Goal: Check status: Check status

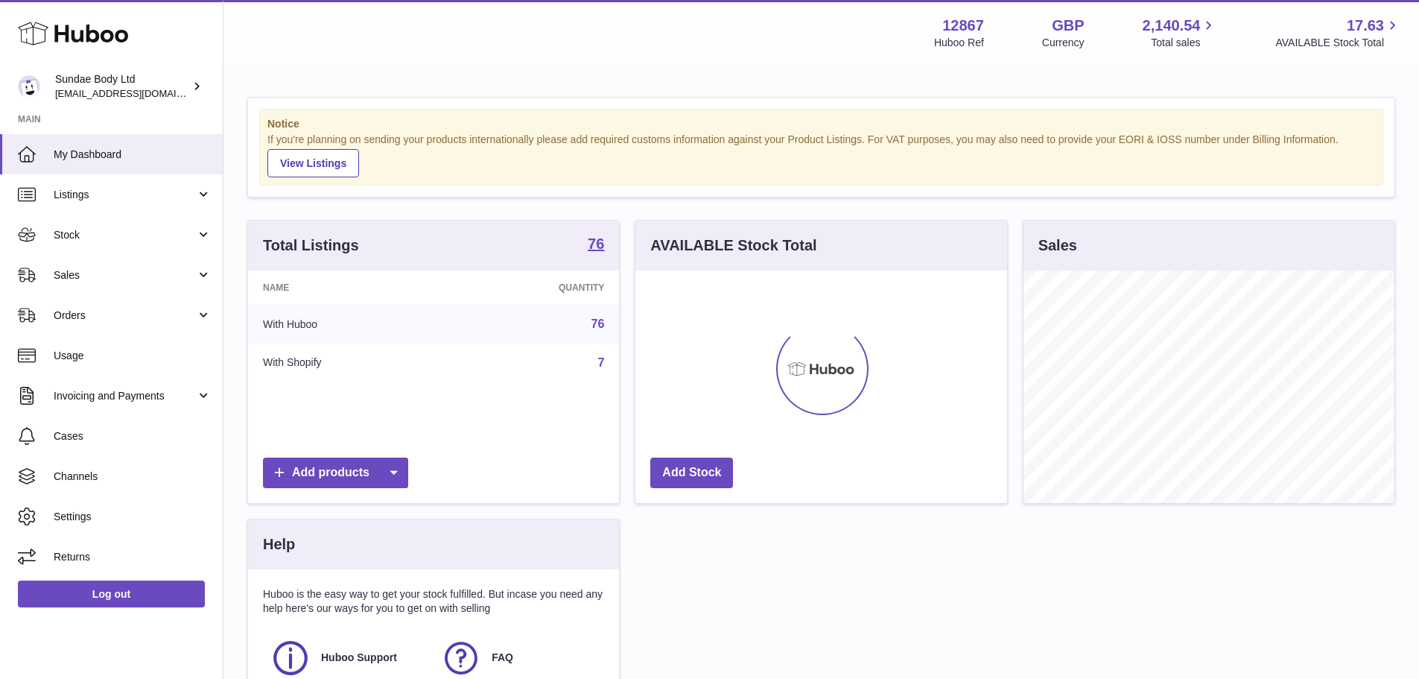
scroll to position [232, 372]
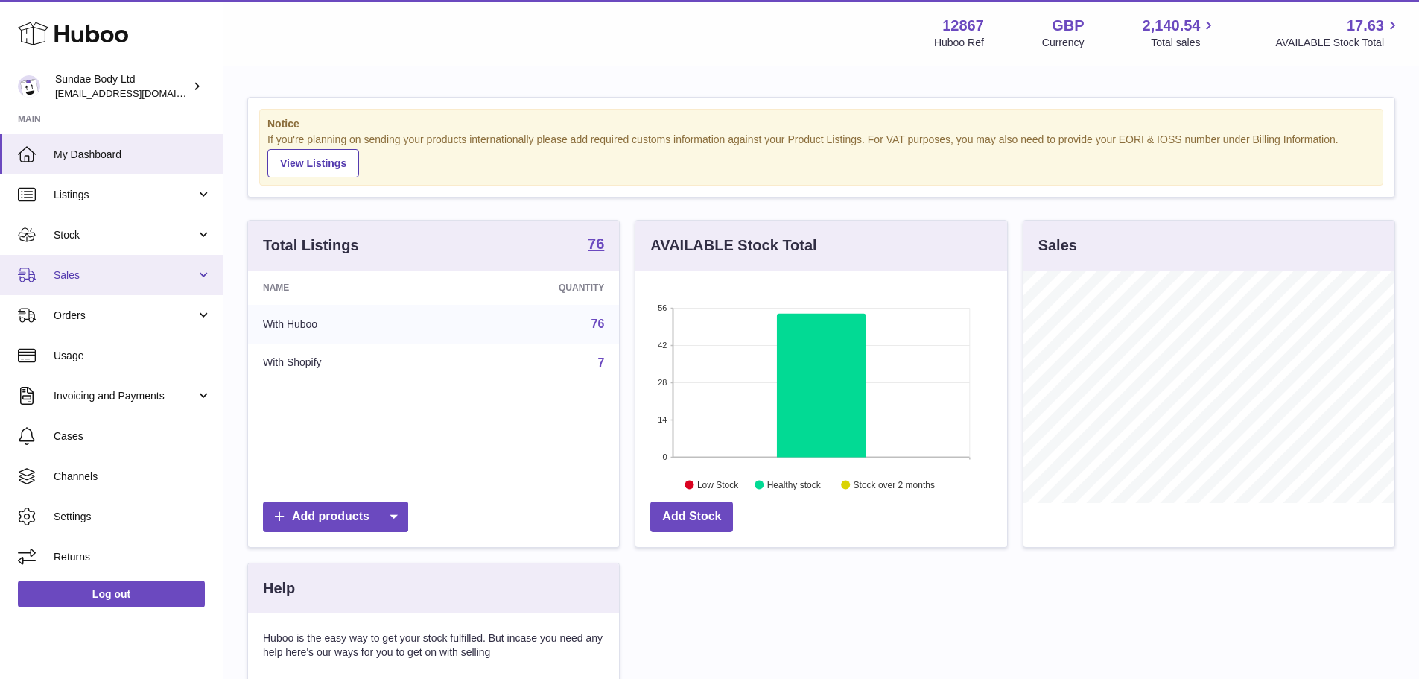
click at [66, 268] on span "Sales" at bounding box center [125, 275] width 142 height 14
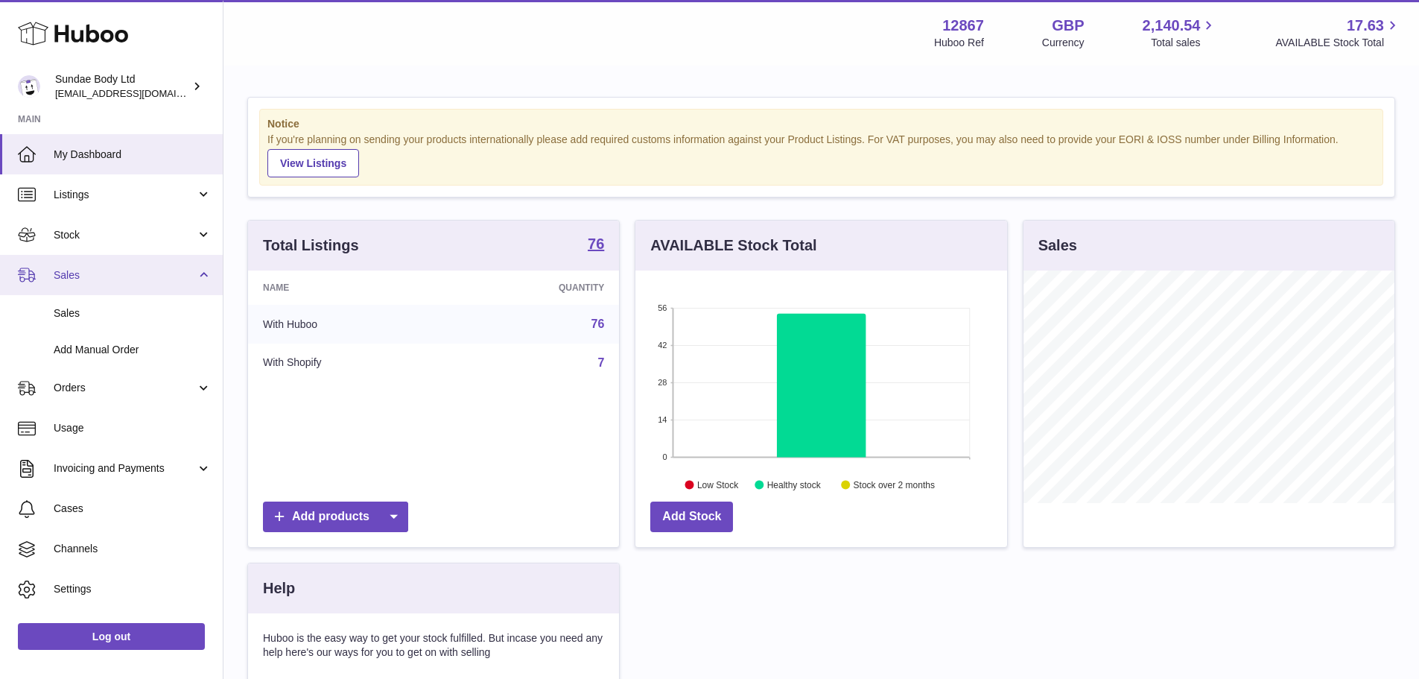
click at [77, 291] on link "Sales" at bounding box center [111, 275] width 223 height 40
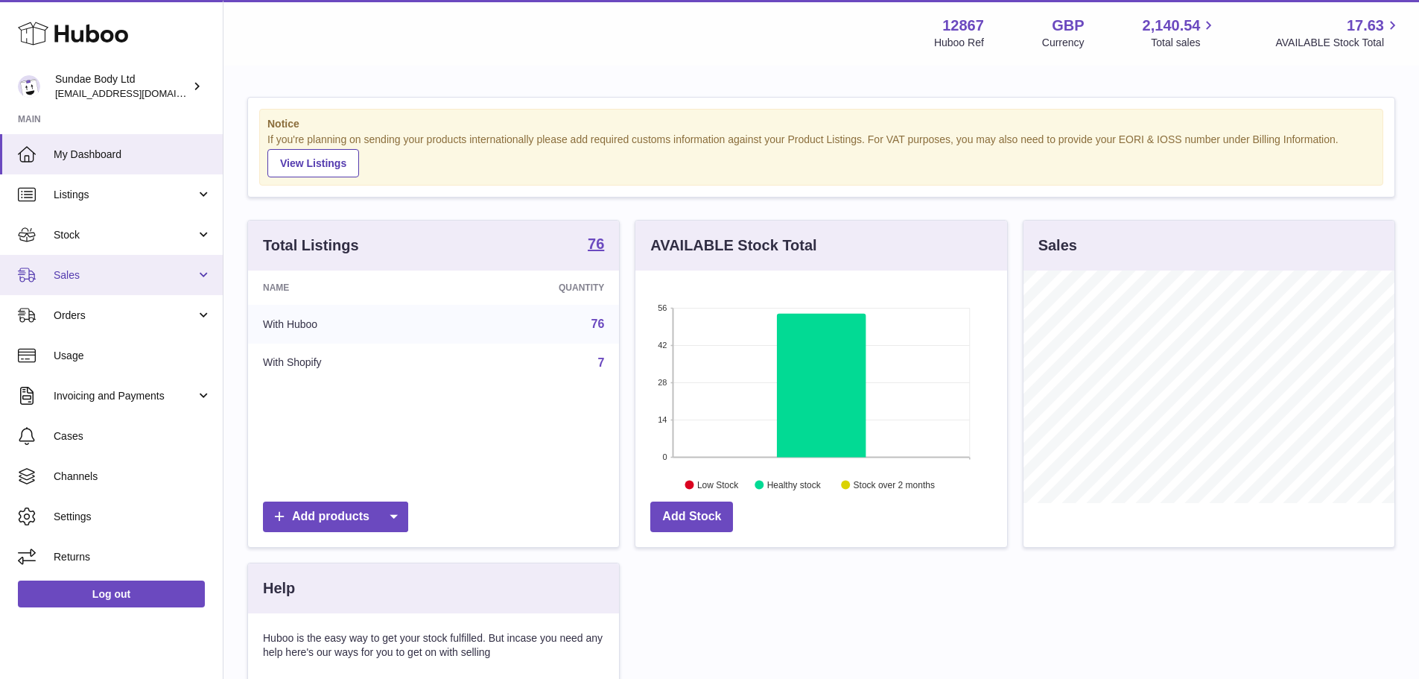
click at [88, 291] on link "Sales" at bounding box center [111, 275] width 223 height 40
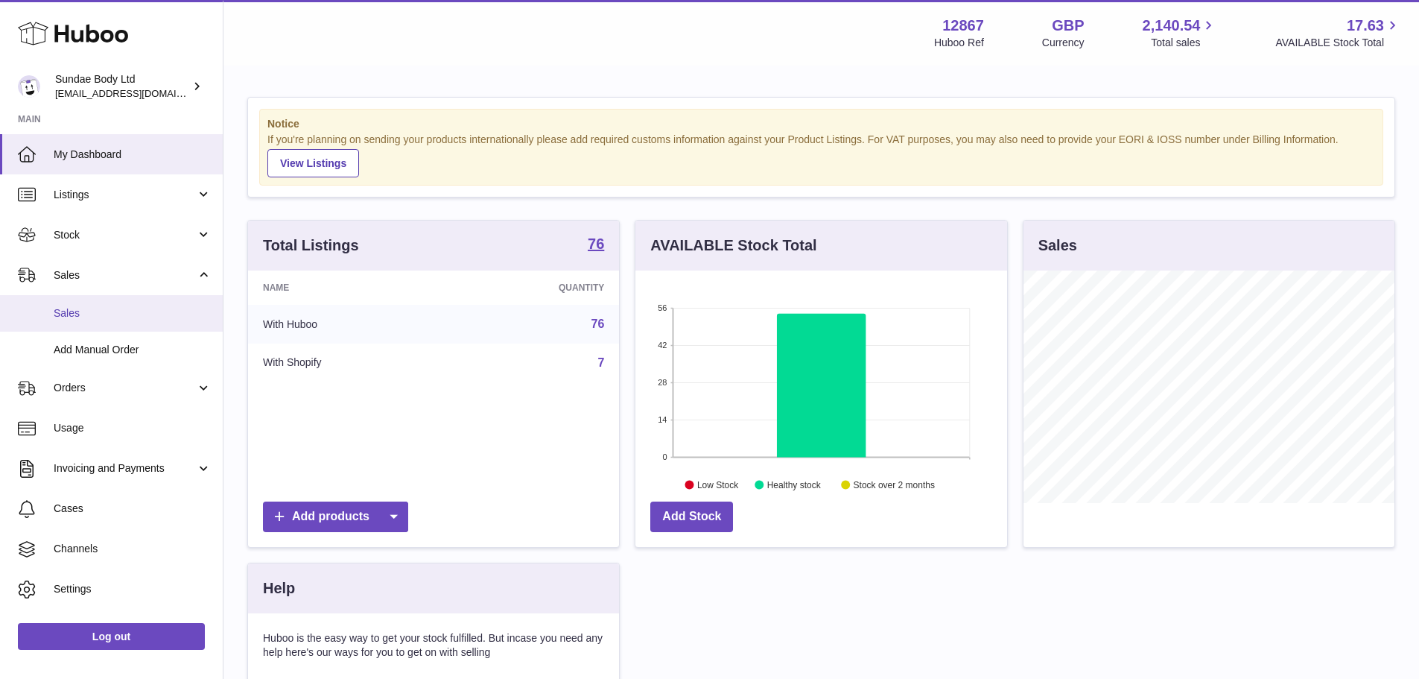
click at [88, 303] on link "Sales" at bounding box center [111, 313] width 223 height 37
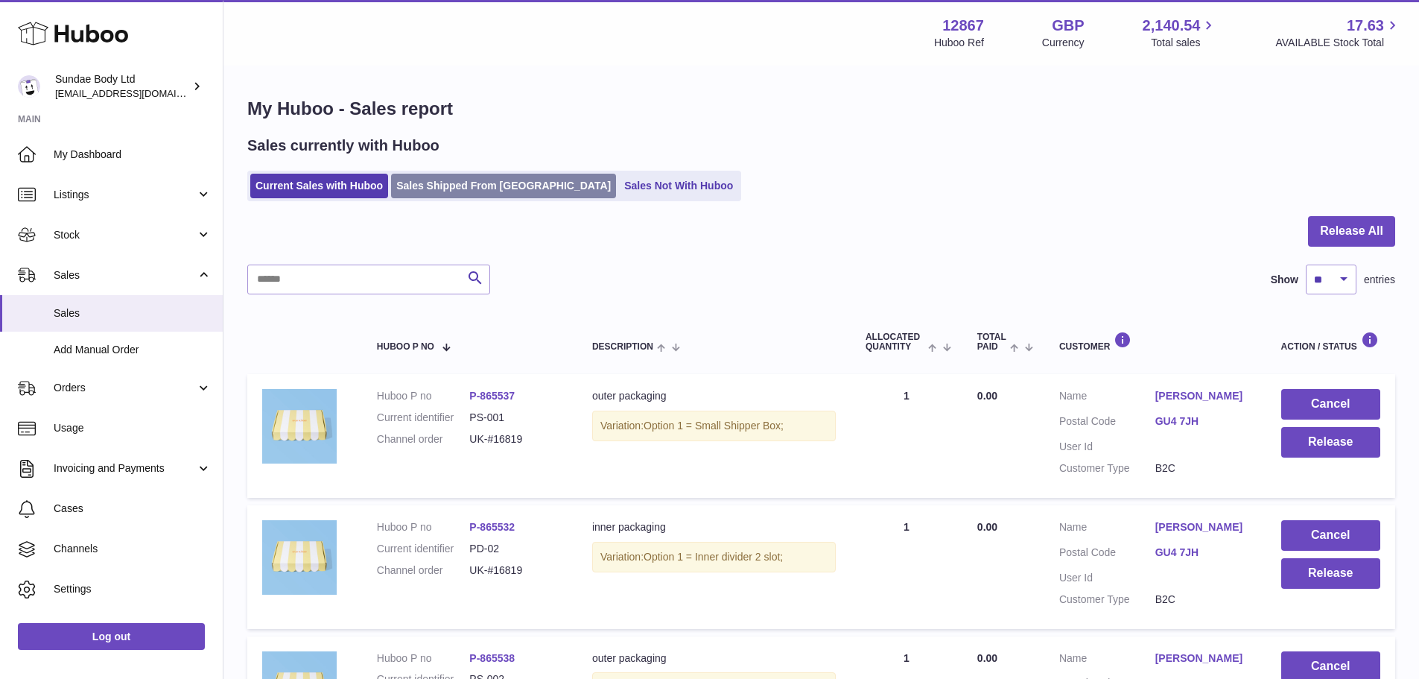
click at [490, 195] on link "Sales Shipped From [GEOGRAPHIC_DATA]" at bounding box center [503, 186] width 225 height 25
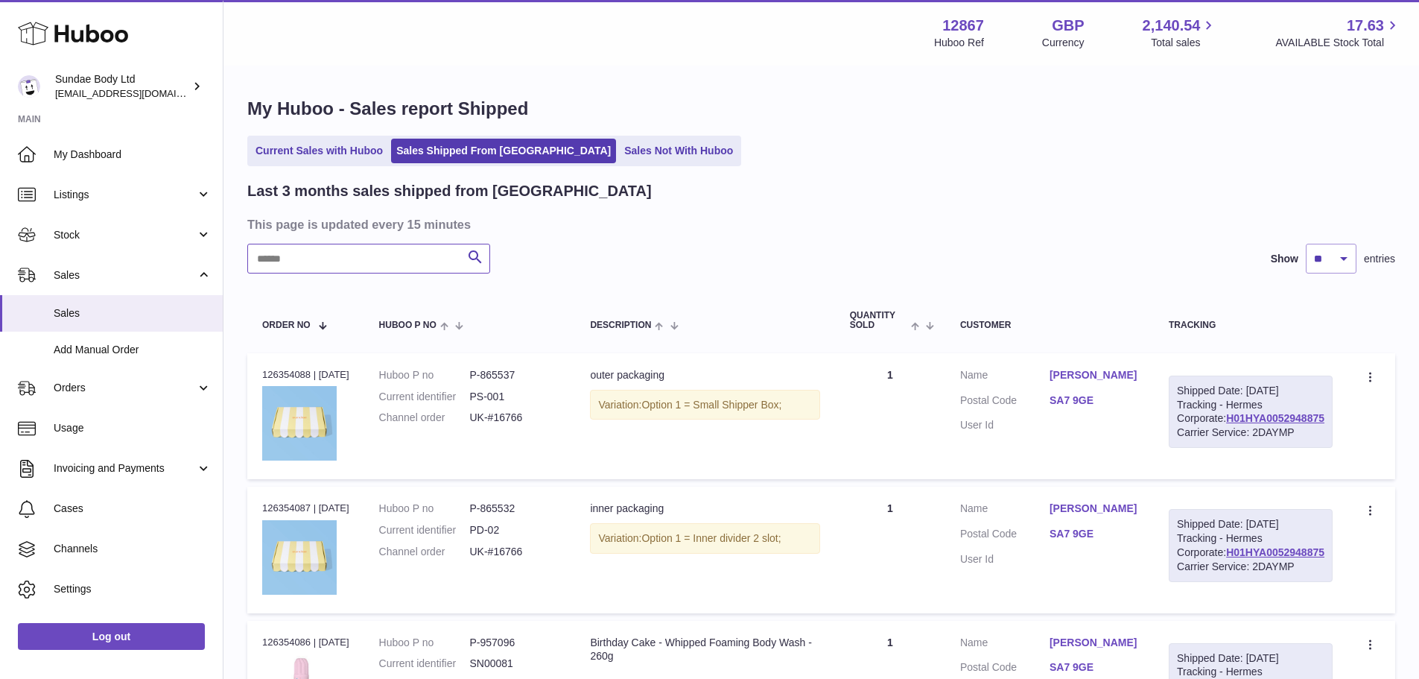
paste input "*********"
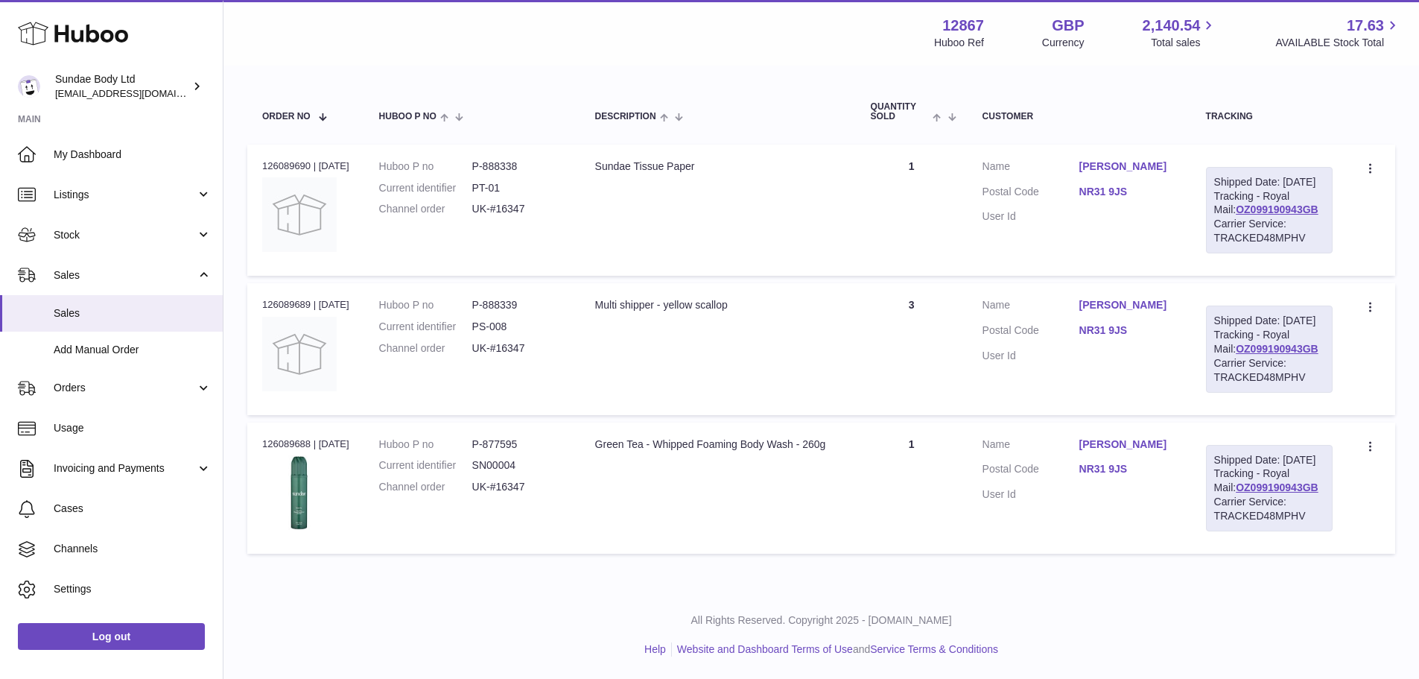
scroll to position [218, 0]
type input "*********"
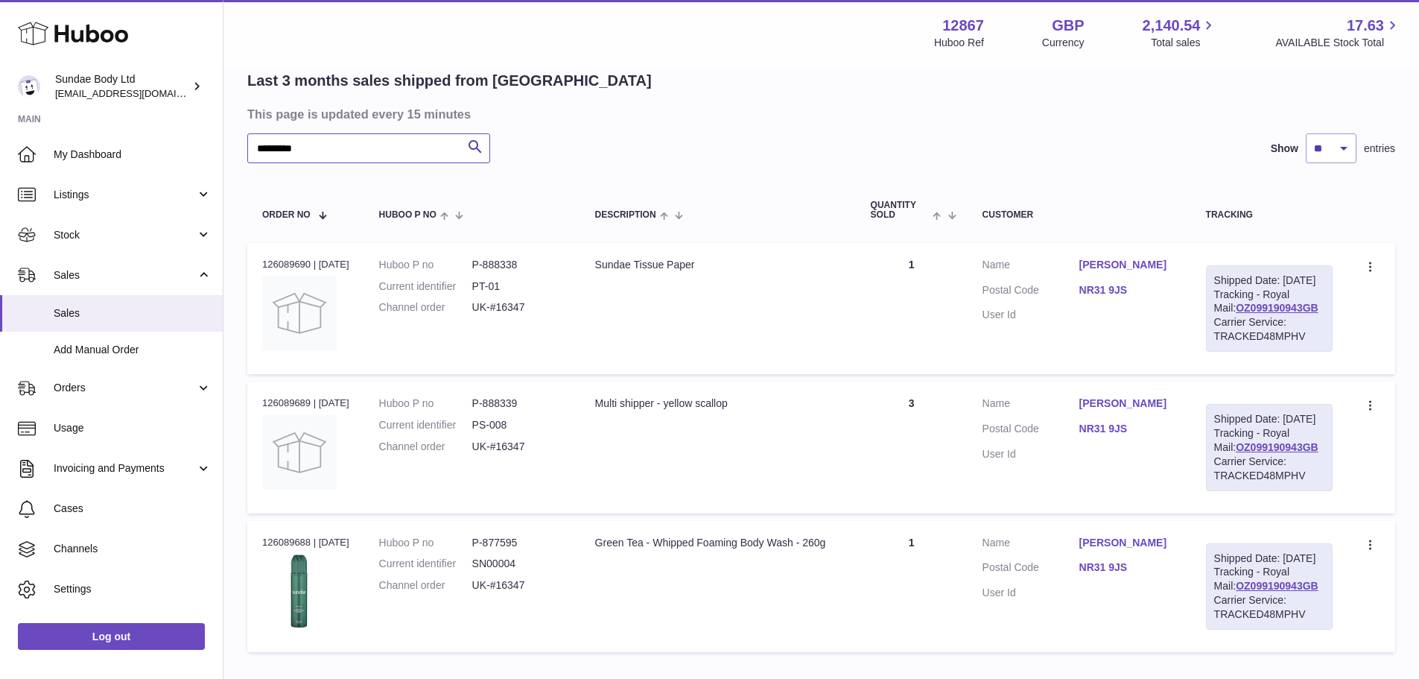
scroll to position [144, 0]
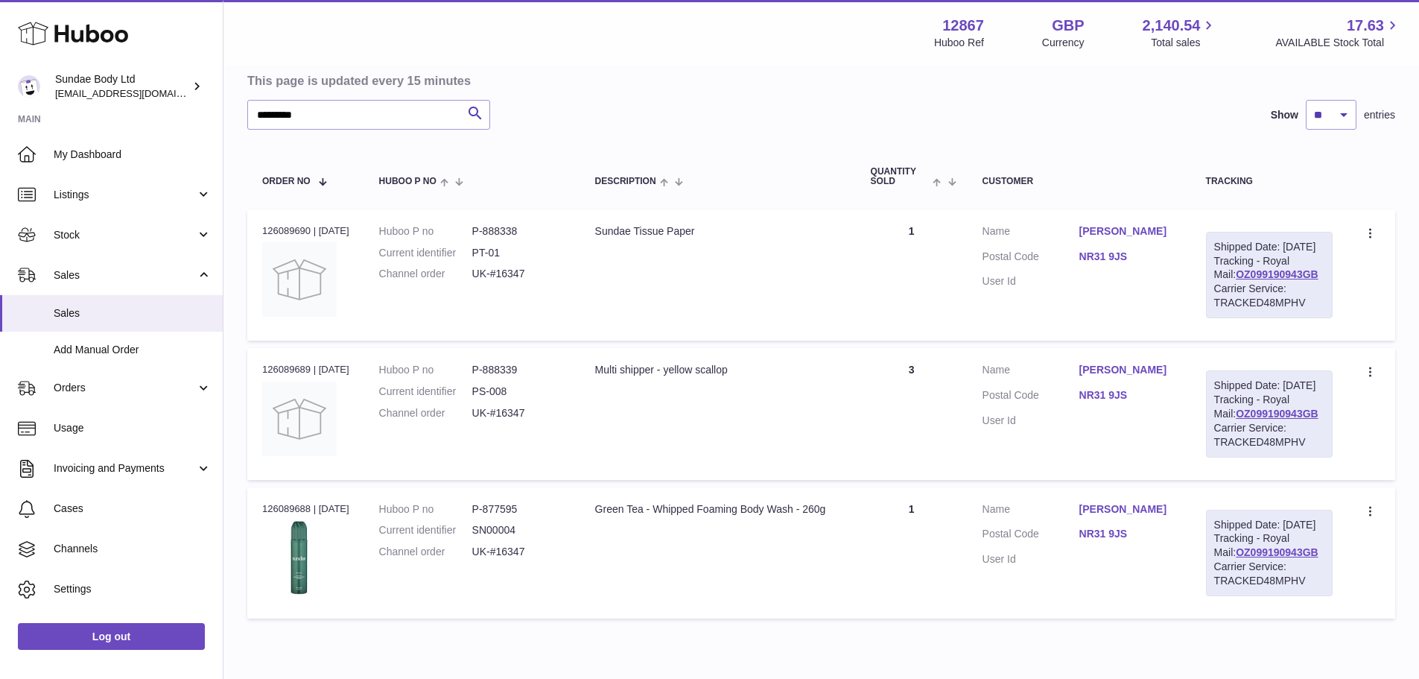
drag, startPoint x: 607, startPoint y: 566, endPoint x: 820, endPoint y: 565, distance: 213.9
click at [822, 516] on div "Green Tea - Whipped Foaming Body Wash - 260g" at bounding box center [718, 509] width 246 height 14
copy div "reen Tea - Whipped Foaming Body Wash"
click at [497, 537] on dd "SN00004" at bounding box center [518, 530] width 93 height 14
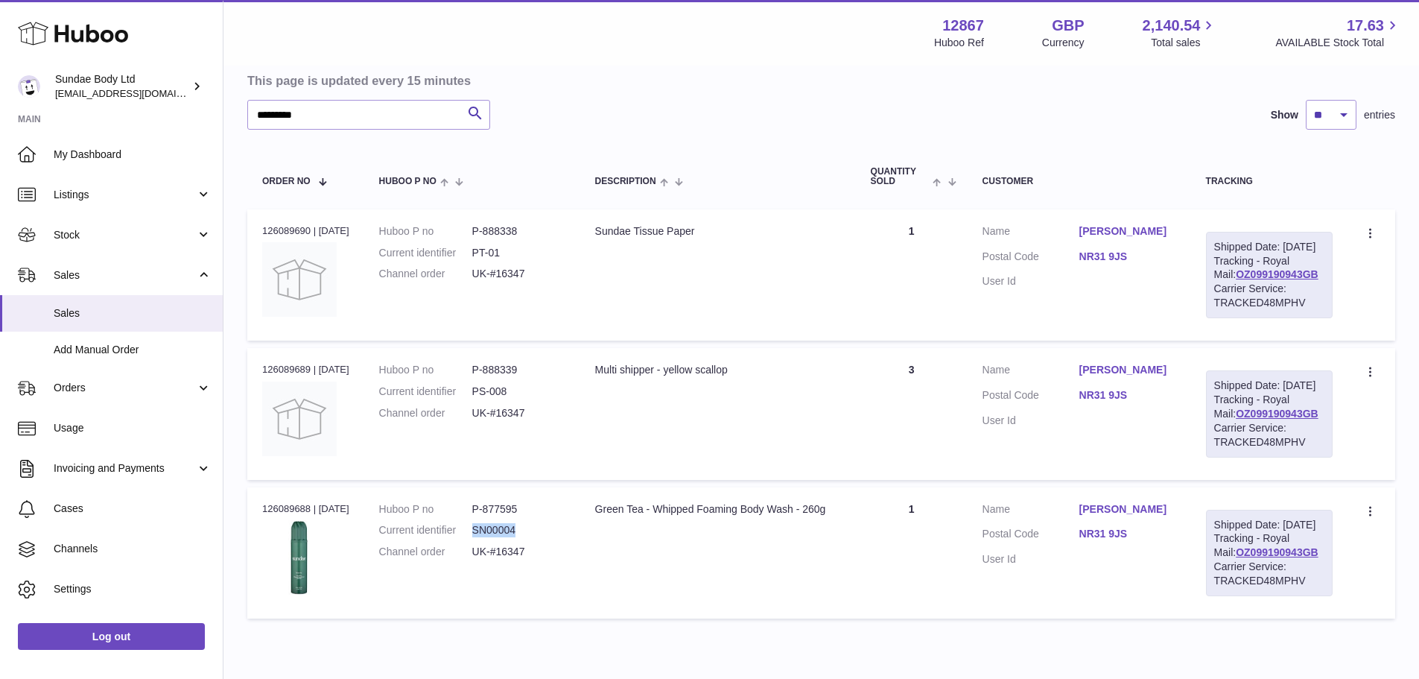
copy dd "SN00004"
click at [650, 227] on div "Sundae Tissue Paper" at bounding box center [718, 231] width 246 height 14
copy tr "Sundae Tissue Paper"
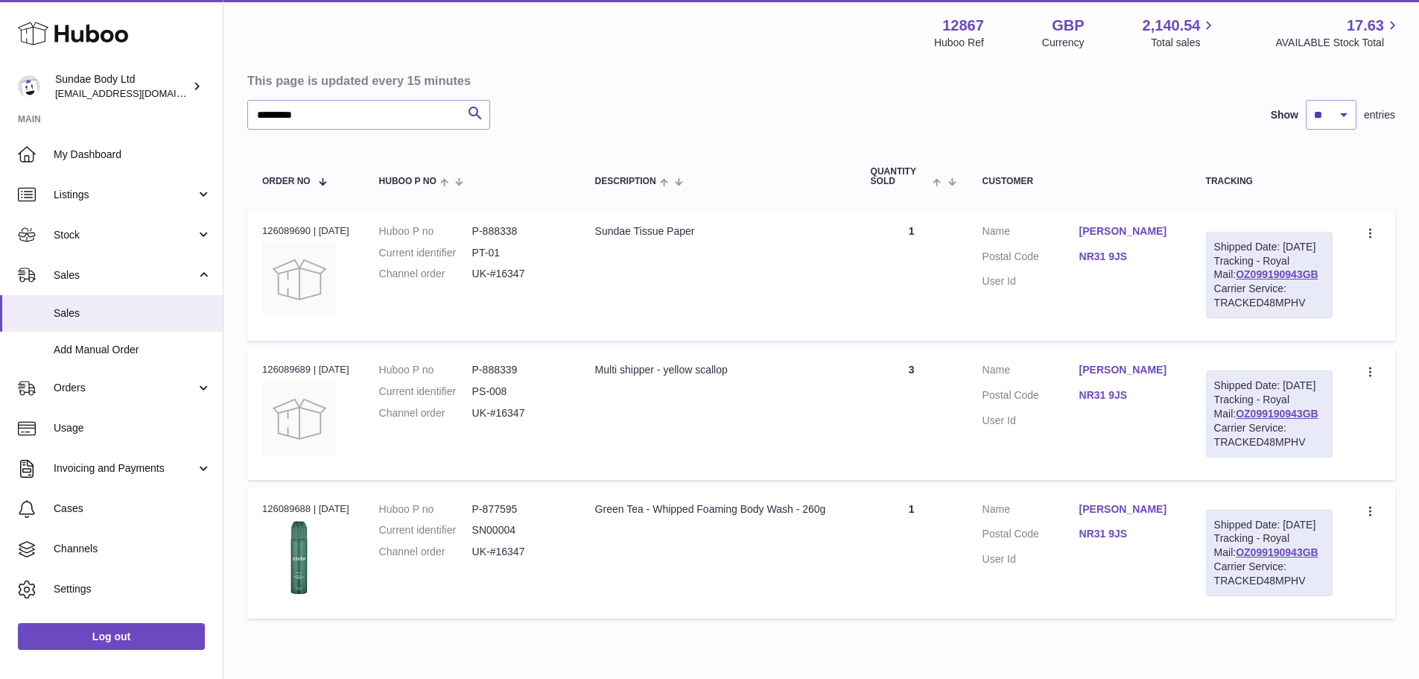
click at [657, 377] on div "Multi shipper - yellow scallop" at bounding box center [718, 370] width 246 height 14
copy tr "Multi shipper - yellow scallop"
